Goal: Transaction & Acquisition: Purchase product/service

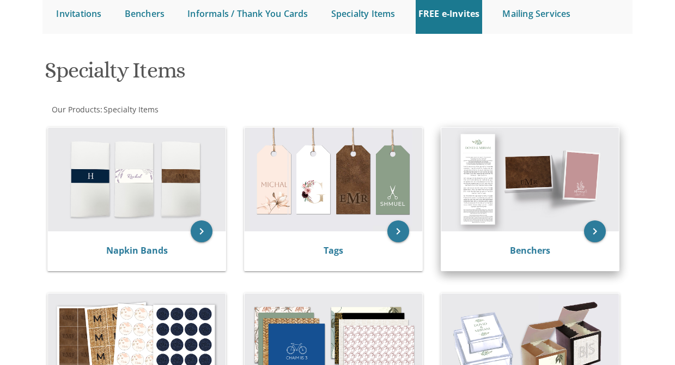
scroll to position [218, 0]
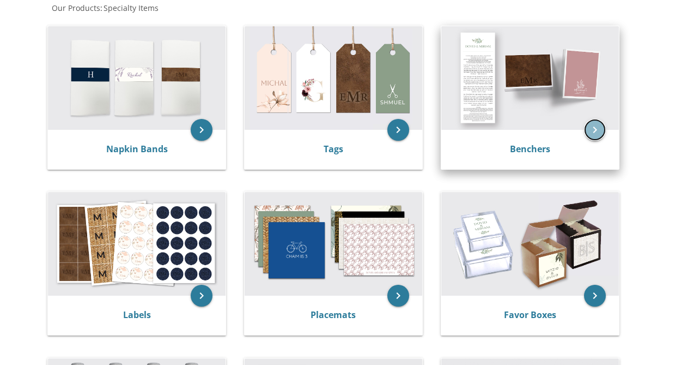
click at [592, 126] on icon "keyboard_arrow_right" at bounding box center [595, 130] width 22 height 22
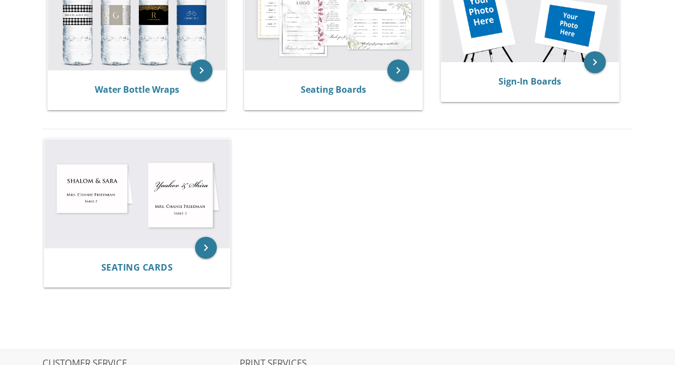
scroll to position [618, 0]
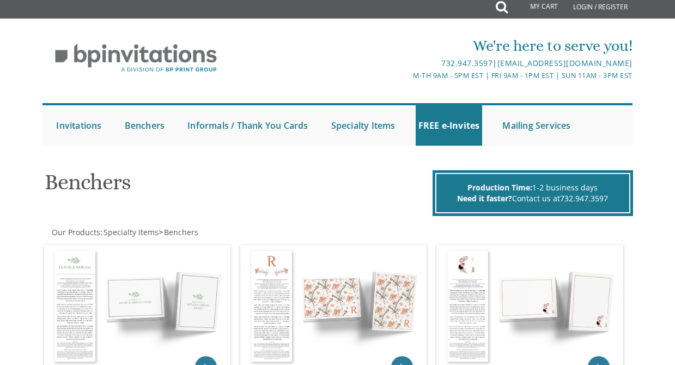
scroll to position [41, 0]
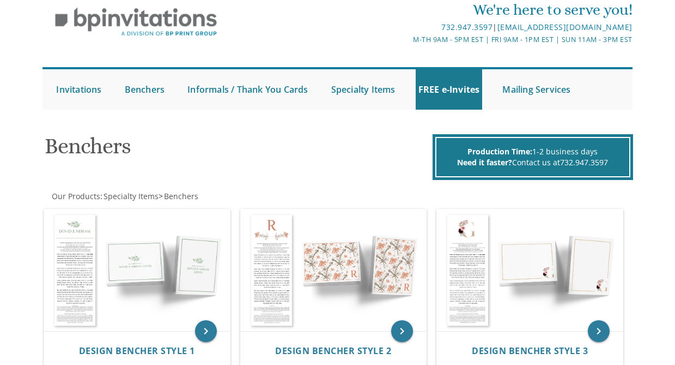
click at [445, 67] on div "Submit Invitations Weddings Bar Mitzvah Bat Mitzvah Wedding Minis Kiddush Minis…" at bounding box center [337, 88] width 591 height 53
click at [450, 84] on link "FREE e-Invites" at bounding box center [449, 89] width 67 height 40
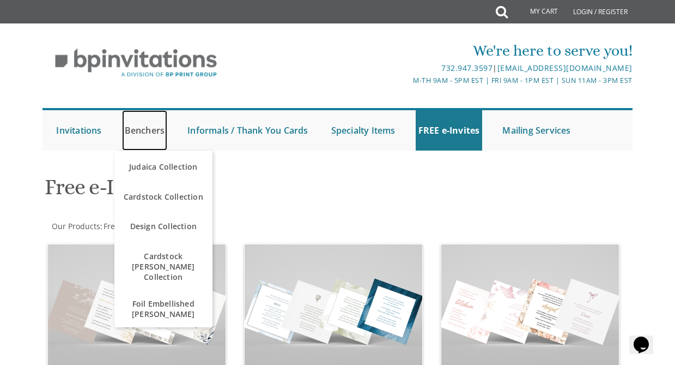
click at [144, 120] on link "Benchers" at bounding box center [145, 130] width 46 height 40
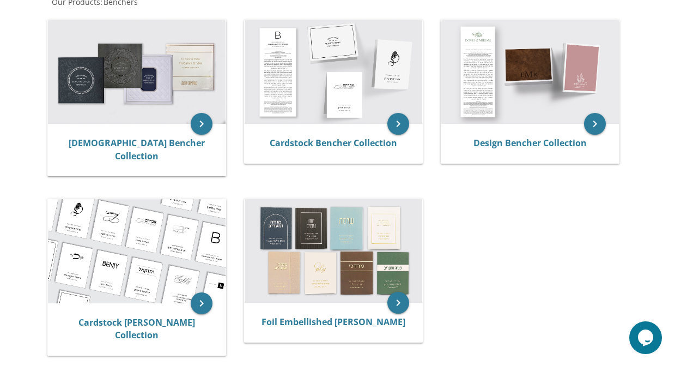
scroll to position [223, 0]
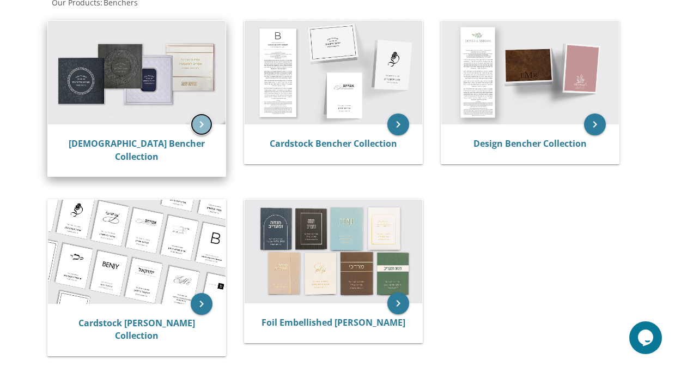
click at [197, 131] on icon "keyboard_arrow_right" at bounding box center [202, 124] width 22 height 22
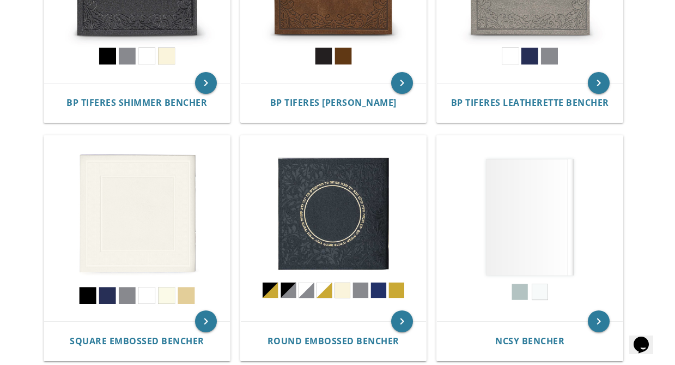
scroll to position [367, 0]
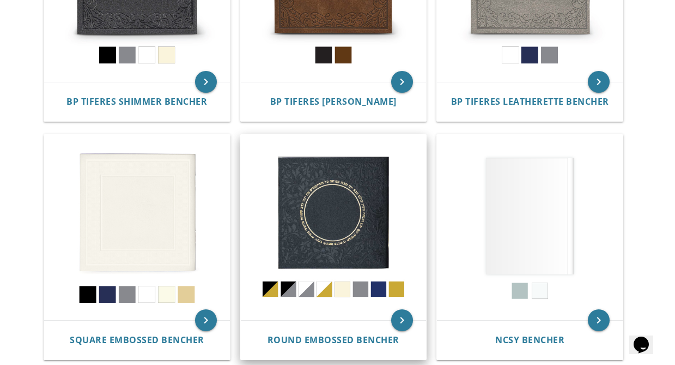
click at [317, 191] on img at bounding box center [334, 228] width 186 height 186
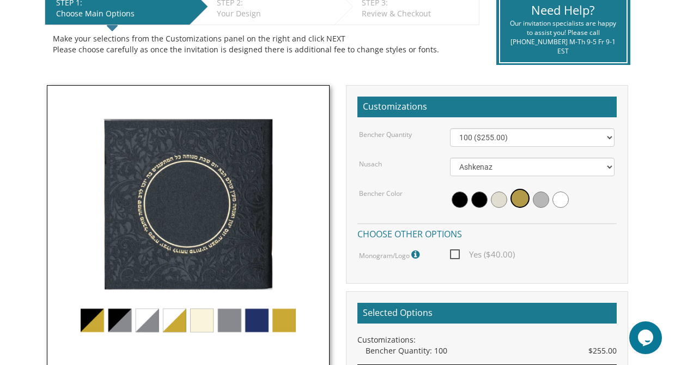
scroll to position [241, 0]
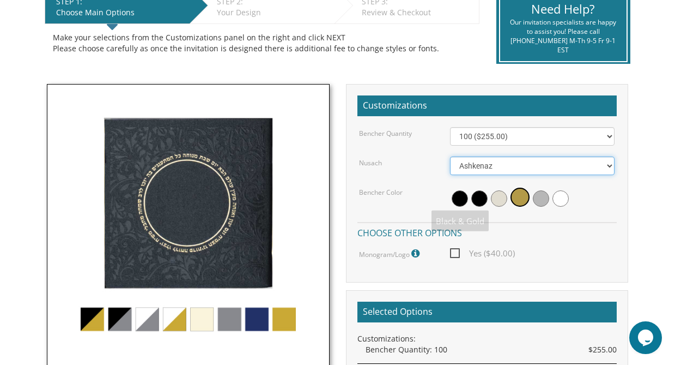
click at [480, 164] on select "Ashkenaz Edut Mizrach" at bounding box center [532, 165] width 165 height 19
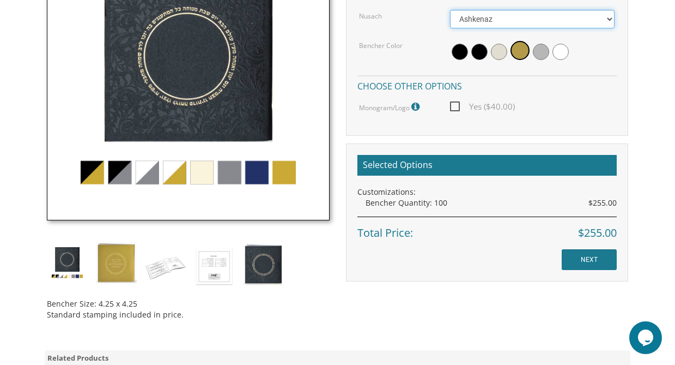
scroll to position [391, 0]
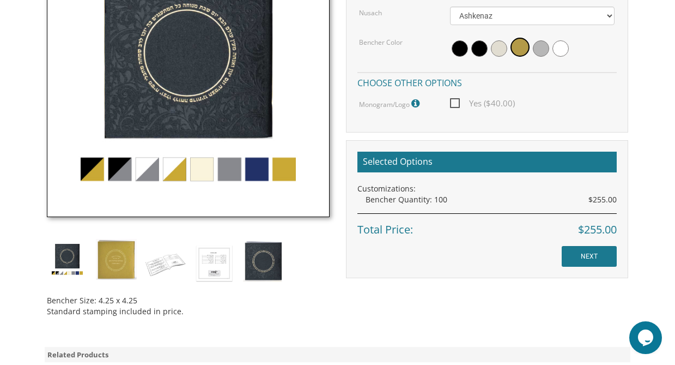
click at [118, 169] on img at bounding box center [188, 75] width 283 height 283
click at [177, 170] on img at bounding box center [188, 75] width 283 height 283
click at [202, 172] on img at bounding box center [188, 75] width 283 height 283
click at [202, 169] on img at bounding box center [188, 75] width 283 height 283
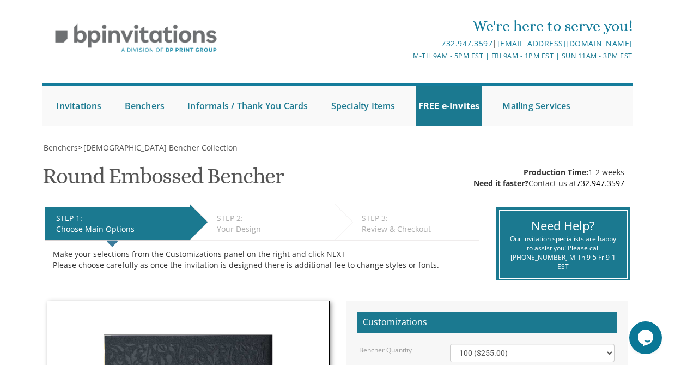
scroll to position [0, 0]
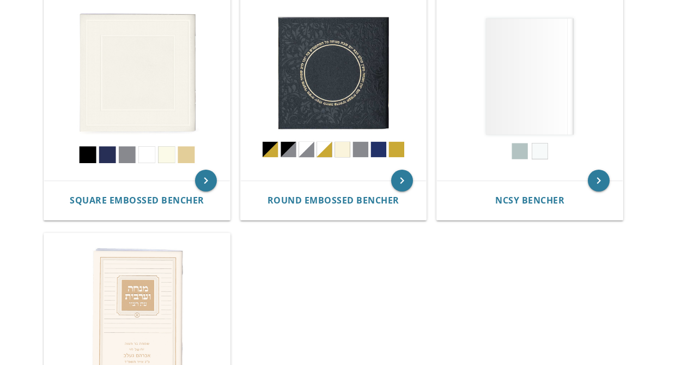
scroll to position [501, 0]
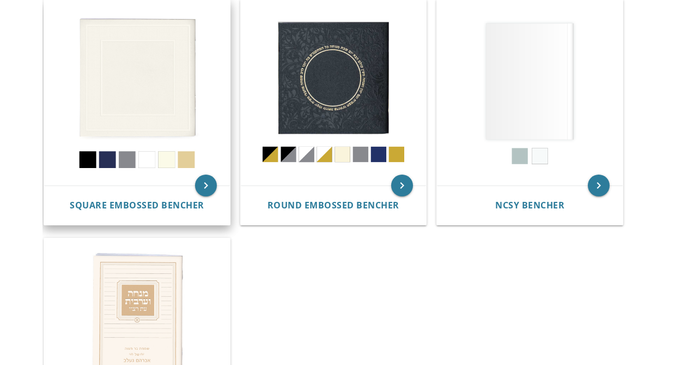
click at [146, 89] on img at bounding box center [137, 93] width 186 height 186
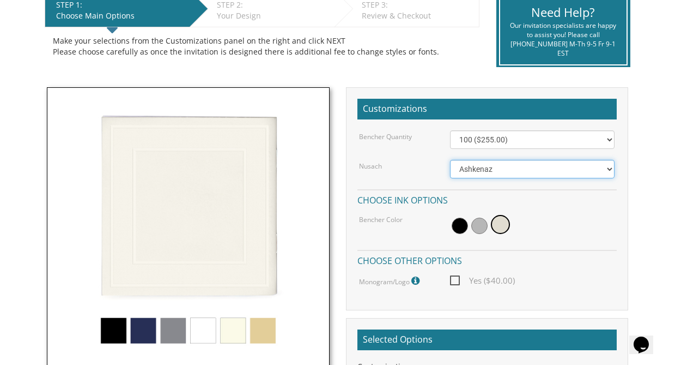
click at [474, 166] on select "Ashkenaz Edut Mizrach" at bounding box center [532, 169] width 165 height 19
click at [560, 229] on div at bounding box center [532, 225] width 165 height 25
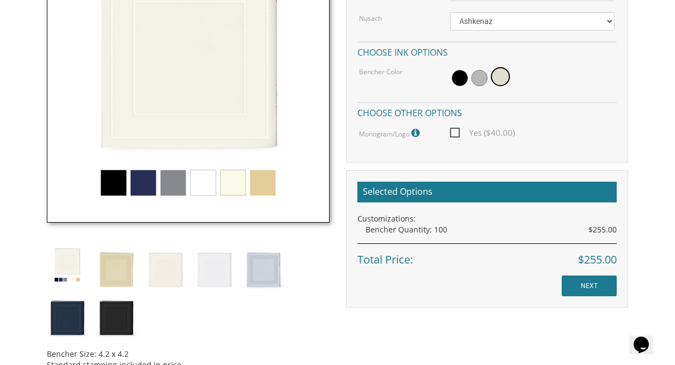
scroll to position [386, 0]
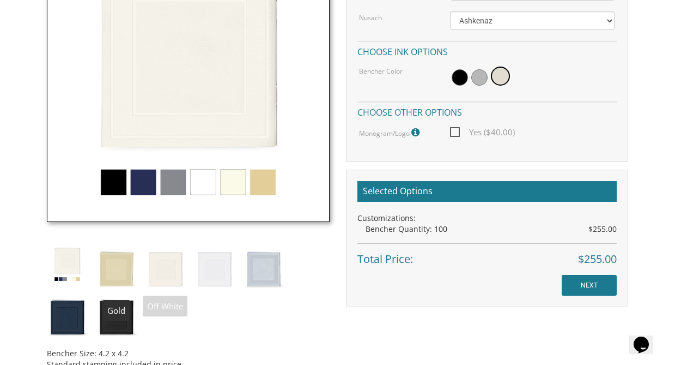
click at [124, 260] on img at bounding box center [116, 268] width 41 height 48
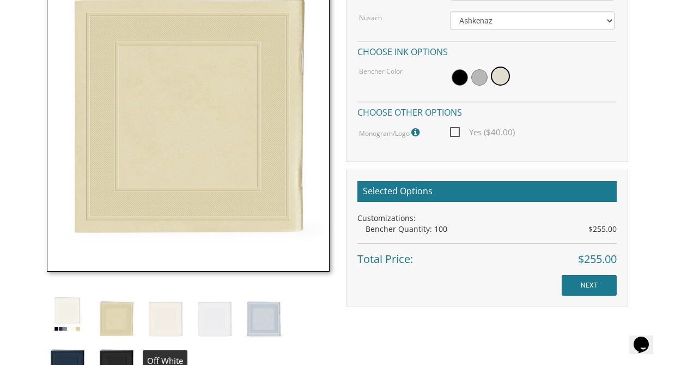
click at [160, 325] on img at bounding box center [165, 317] width 41 height 48
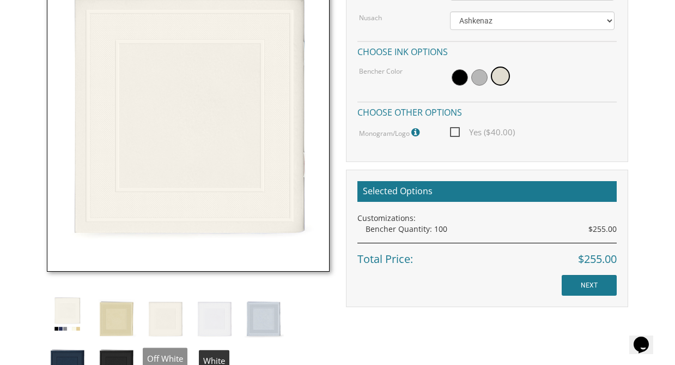
click at [208, 318] on img at bounding box center [214, 317] width 41 height 48
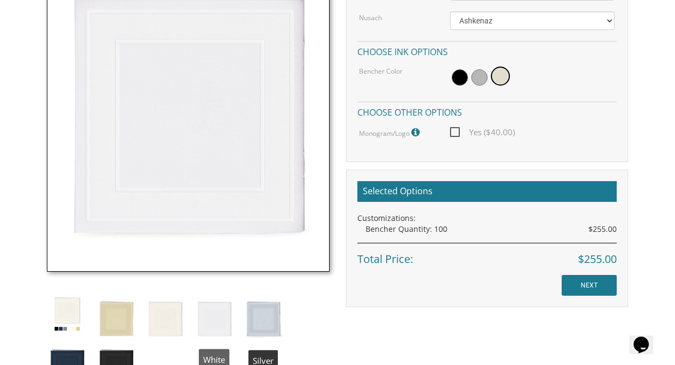
click at [277, 313] on img at bounding box center [263, 317] width 41 height 48
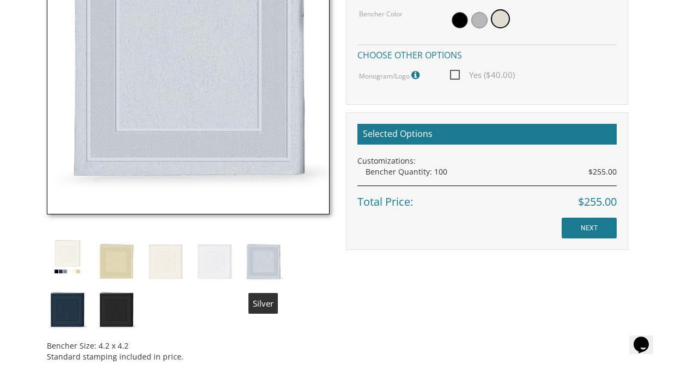
scroll to position [448, 0]
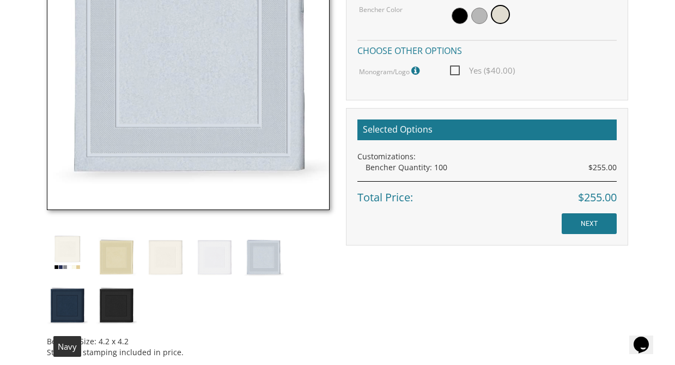
click at [74, 307] on img at bounding box center [67, 304] width 41 height 48
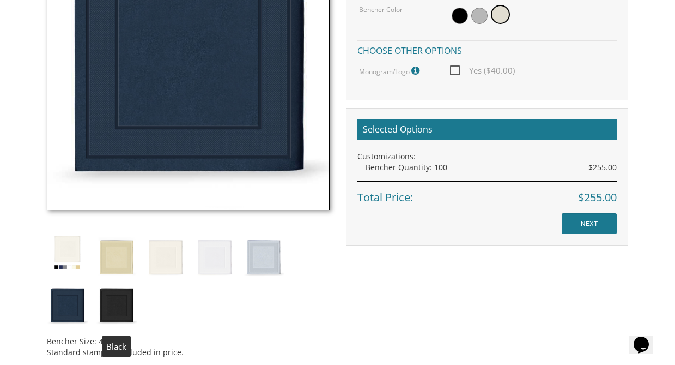
click at [119, 312] on img at bounding box center [116, 304] width 41 height 48
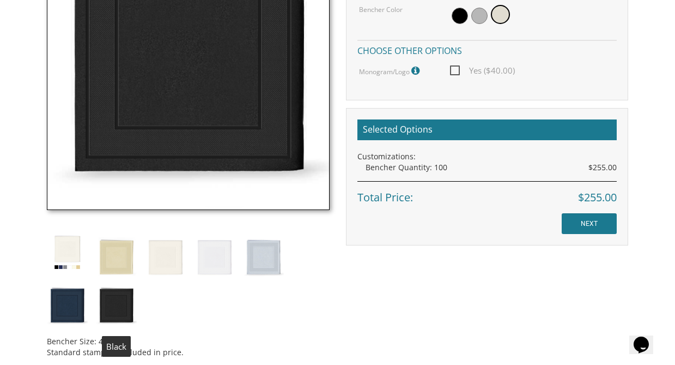
click at [118, 298] on img at bounding box center [116, 304] width 41 height 48
click at [111, 258] on img at bounding box center [116, 256] width 41 height 48
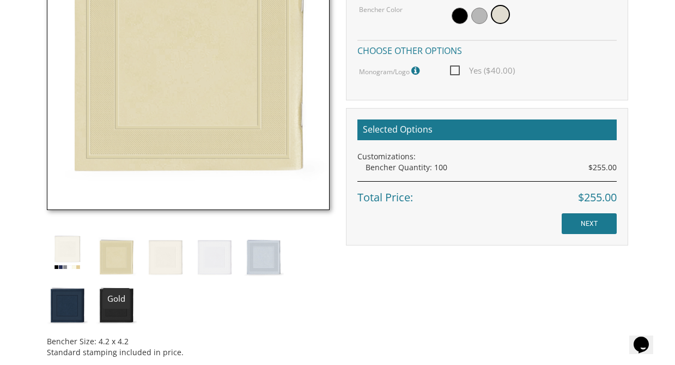
click at [66, 239] on img at bounding box center [67, 252] width 41 height 41
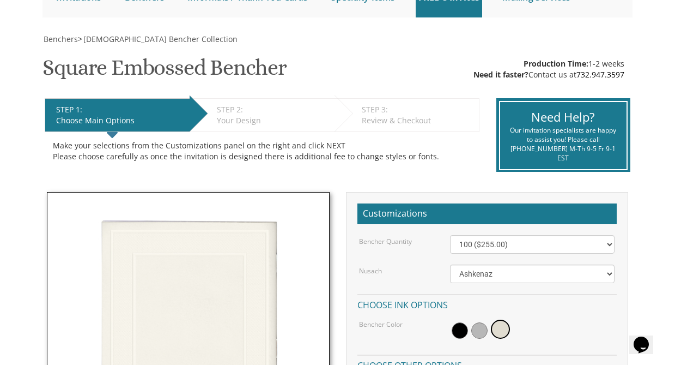
scroll to position [176, 0]
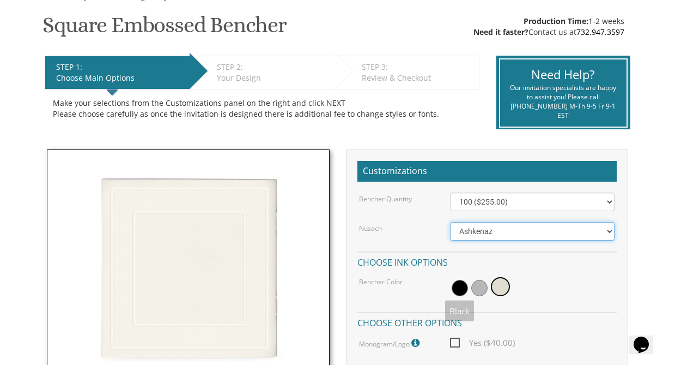
click at [478, 229] on select "Ashkenaz Edut Mizrach" at bounding box center [532, 231] width 165 height 19
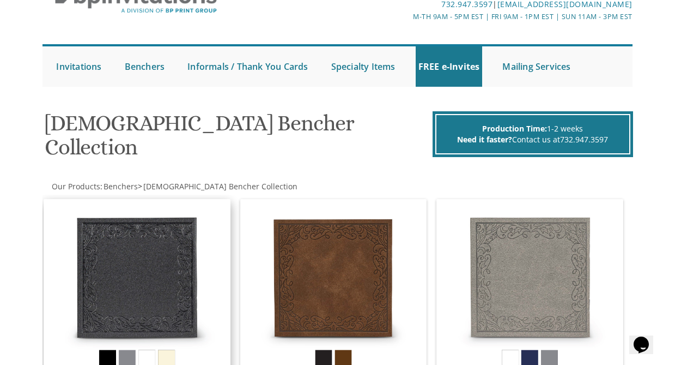
click at [138, 220] on img at bounding box center [137, 293] width 186 height 186
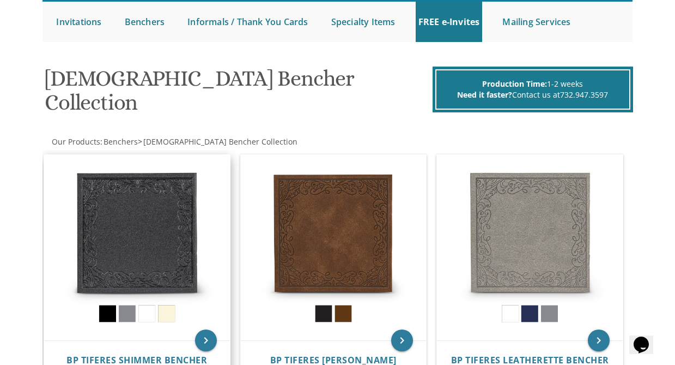
scroll to position [144, 0]
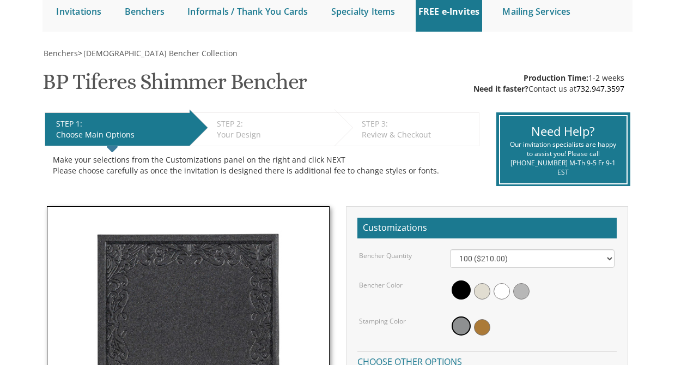
scroll to position [237, 0]
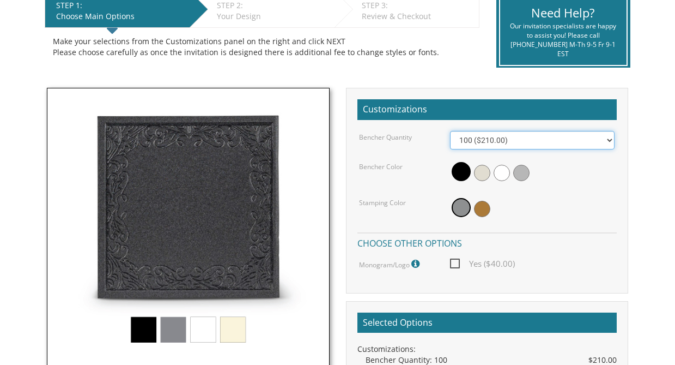
click at [509, 145] on select "100 ($210.00) 200 ($420.00) 300 ($630.00) 400 ($840.00) 500 ($1,050.00)" at bounding box center [532, 140] width 165 height 19
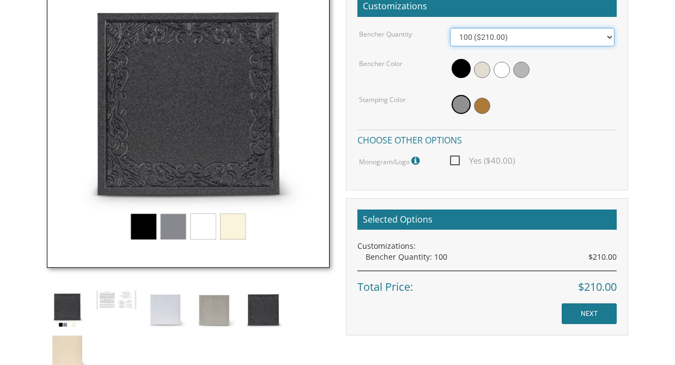
scroll to position [353, 0]
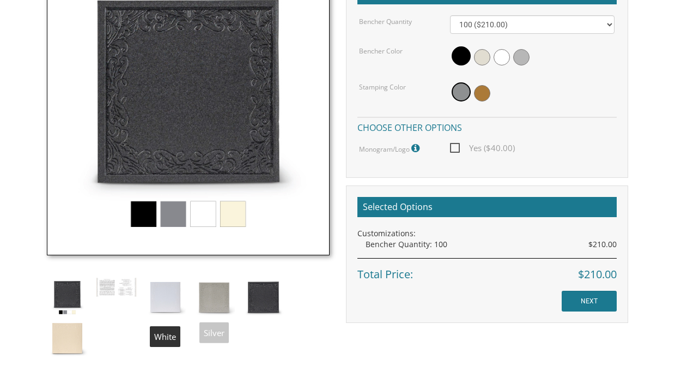
click at [125, 274] on div "Bencher Size: 5 inch square Standard stamping (2.75" x 2.75") included in price…" at bounding box center [188, 190] width 299 height 436
click at [125, 281] on img at bounding box center [116, 287] width 41 height 21
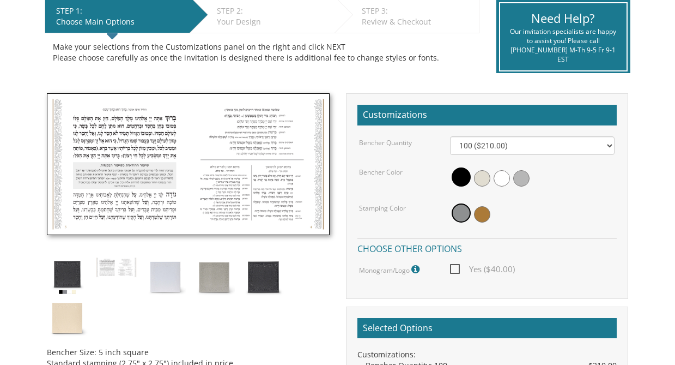
scroll to position [311, 0]
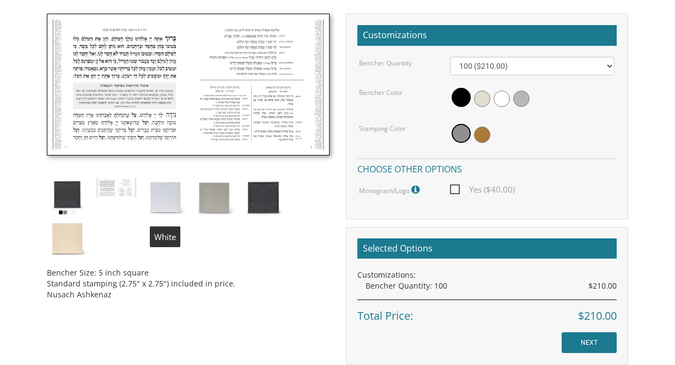
click at [161, 203] on img at bounding box center [165, 197] width 41 height 41
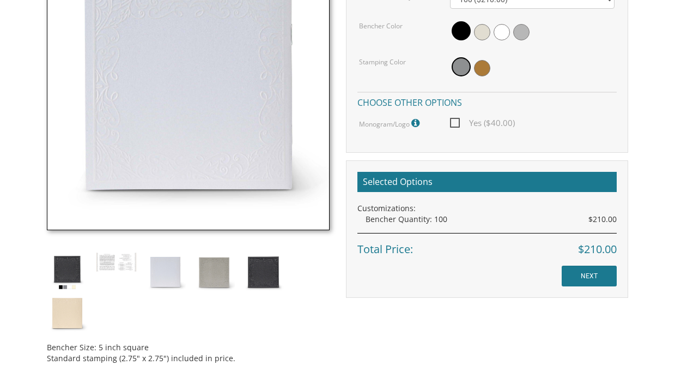
scroll to position [379, 0]
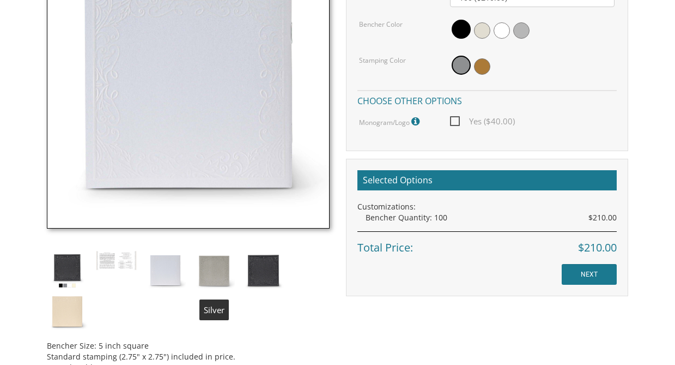
click at [217, 275] on img at bounding box center [214, 270] width 41 height 41
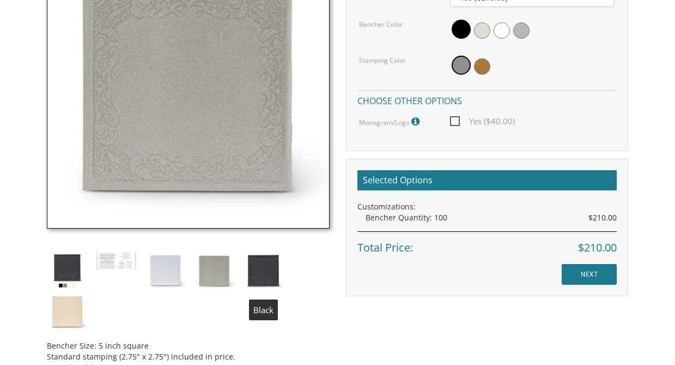
click at [266, 271] on img at bounding box center [263, 270] width 41 height 41
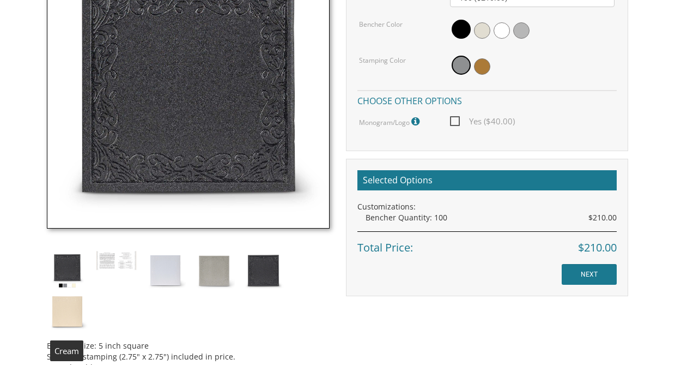
click at [62, 315] on img at bounding box center [67, 311] width 41 height 41
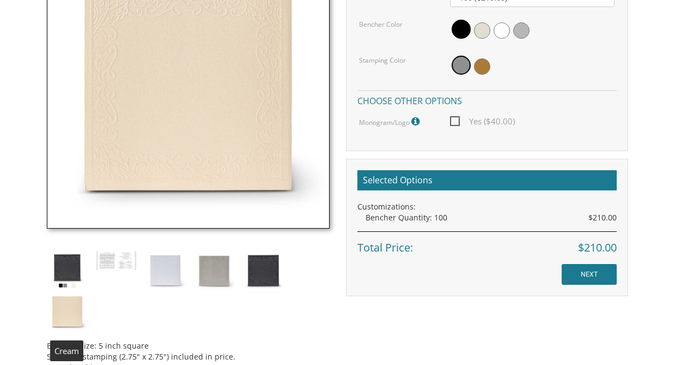
click at [71, 273] on img at bounding box center [67, 270] width 41 height 41
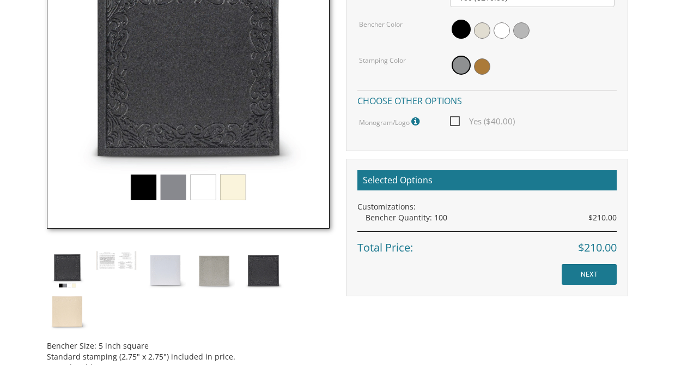
click at [101, 267] on img at bounding box center [116, 260] width 41 height 21
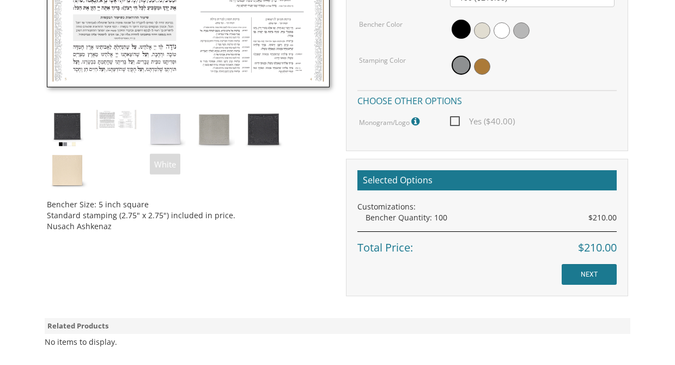
click at [162, 130] on img at bounding box center [165, 129] width 41 height 41
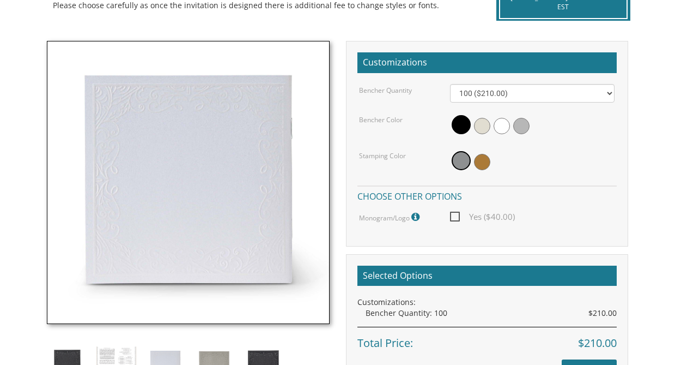
scroll to position [273, 0]
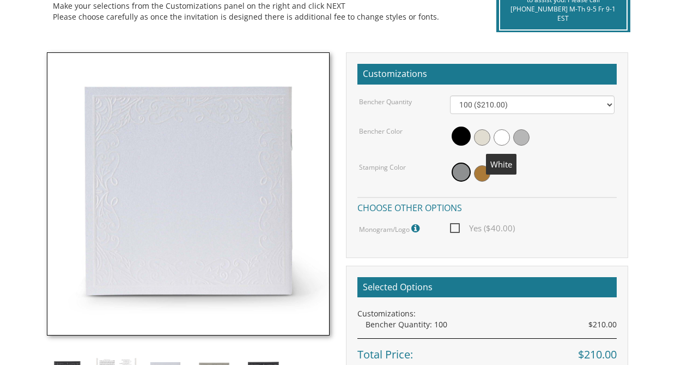
click at [495, 135] on span at bounding box center [502, 137] width 16 height 16
click at [480, 172] on span at bounding box center [482, 173] width 16 height 16
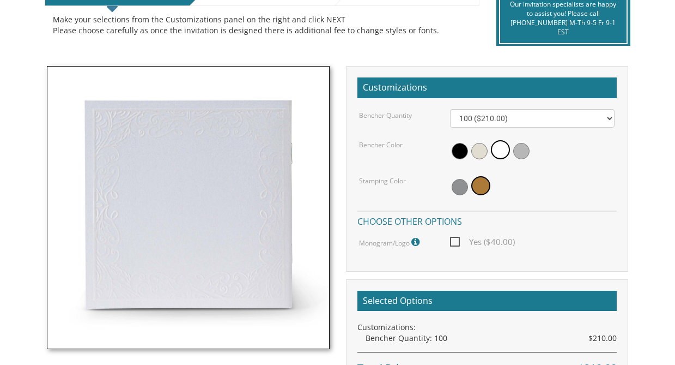
scroll to position [263, 0]
